Goal: Information Seeking & Learning: Stay updated

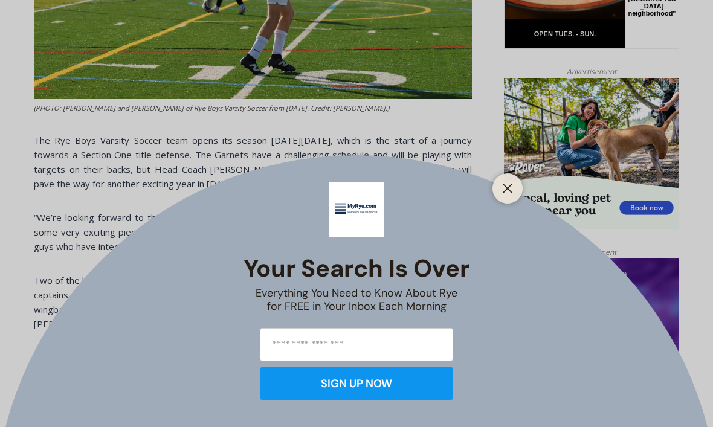
scroll to position [726, 0]
click at [500, 197] on button "Close" at bounding box center [507, 188] width 17 height 17
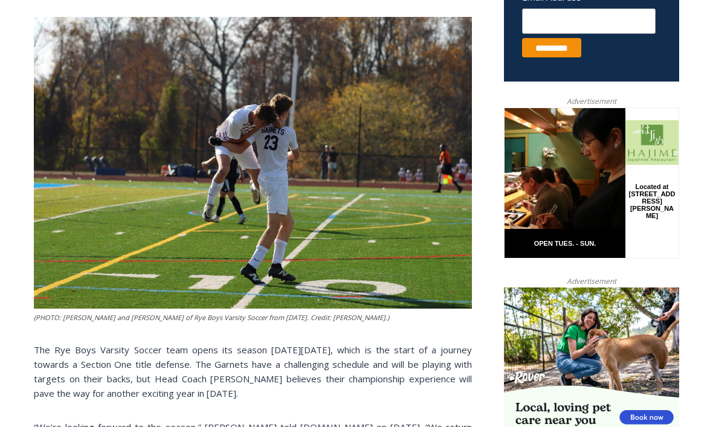
scroll to position [515, 0]
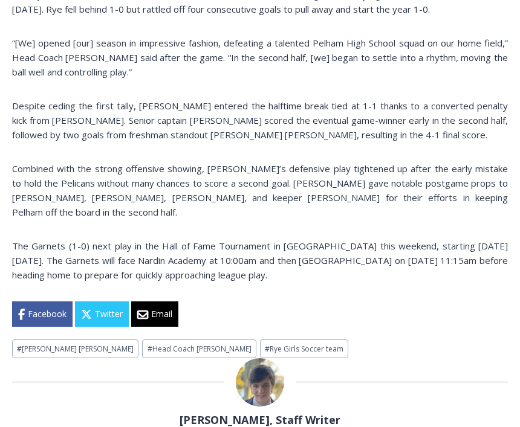
scroll to position [812, 0]
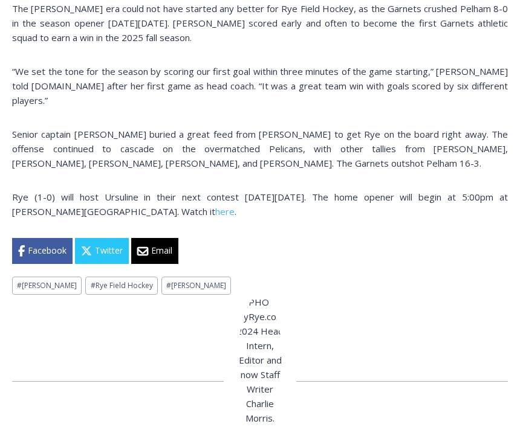
scroll to position [903, 0]
